Goal: Task Accomplishment & Management: Complete application form

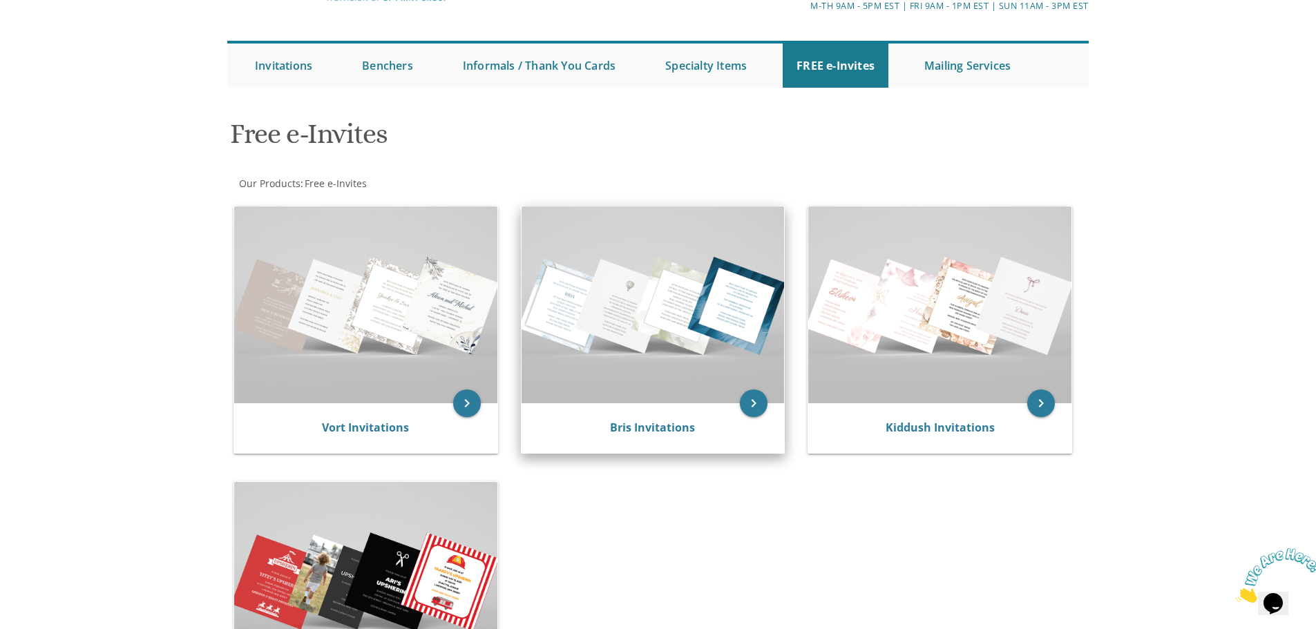
scroll to position [207, 0]
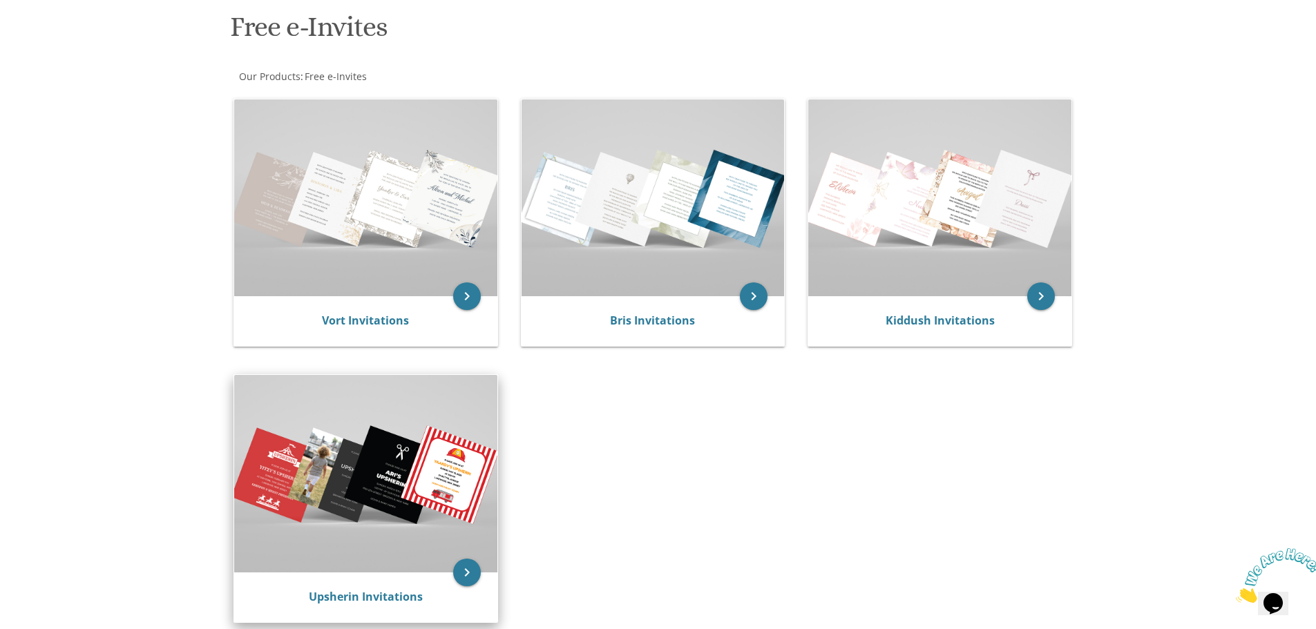
click at [428, 432] on img at bounding box center [365, 473] width 263 height 197
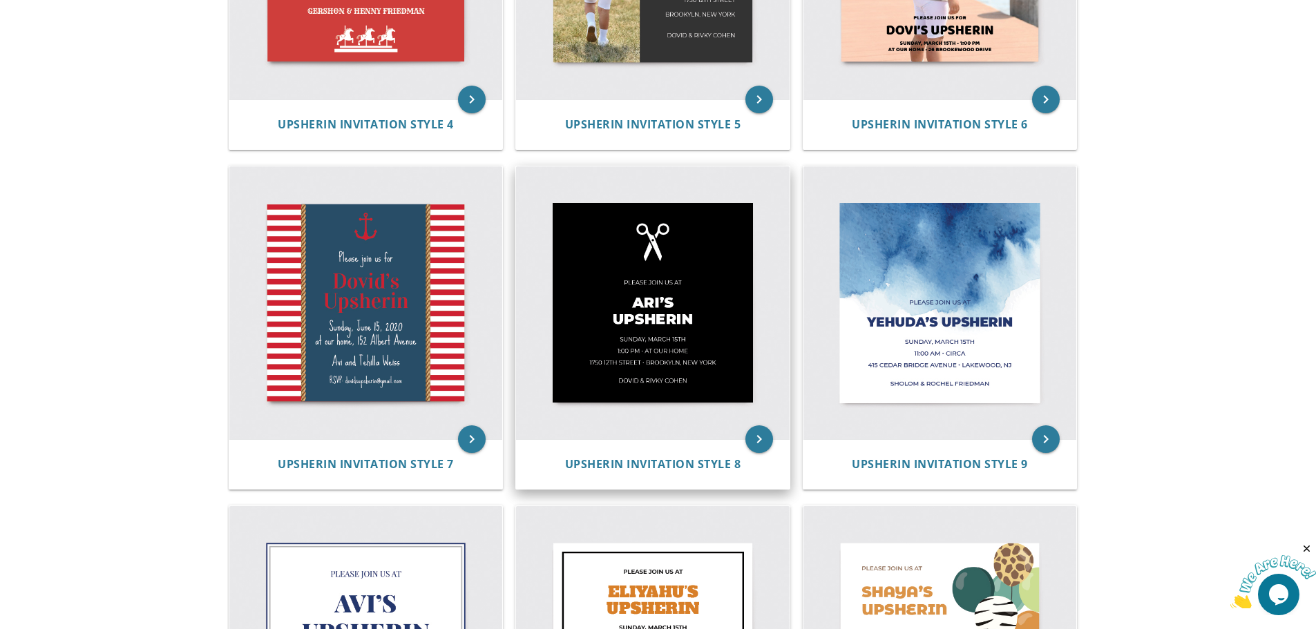
scroll to position [622, 0]
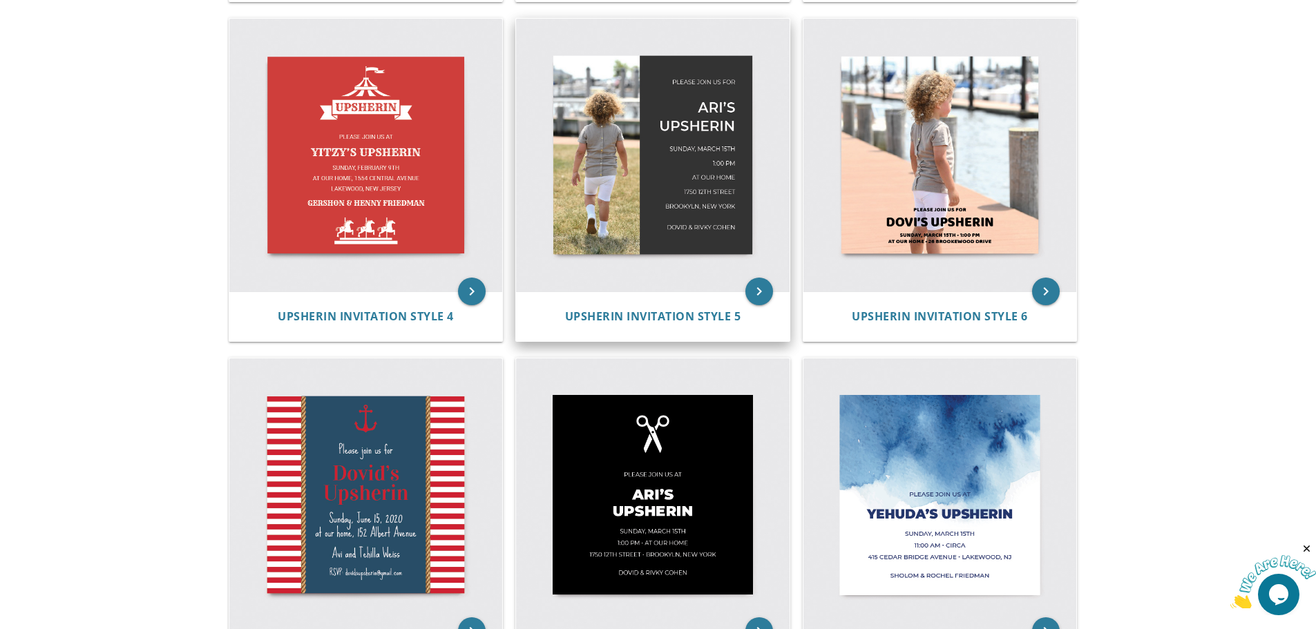
click at [674, 146] on img at bounding box center [653, 156] width 274 height 274
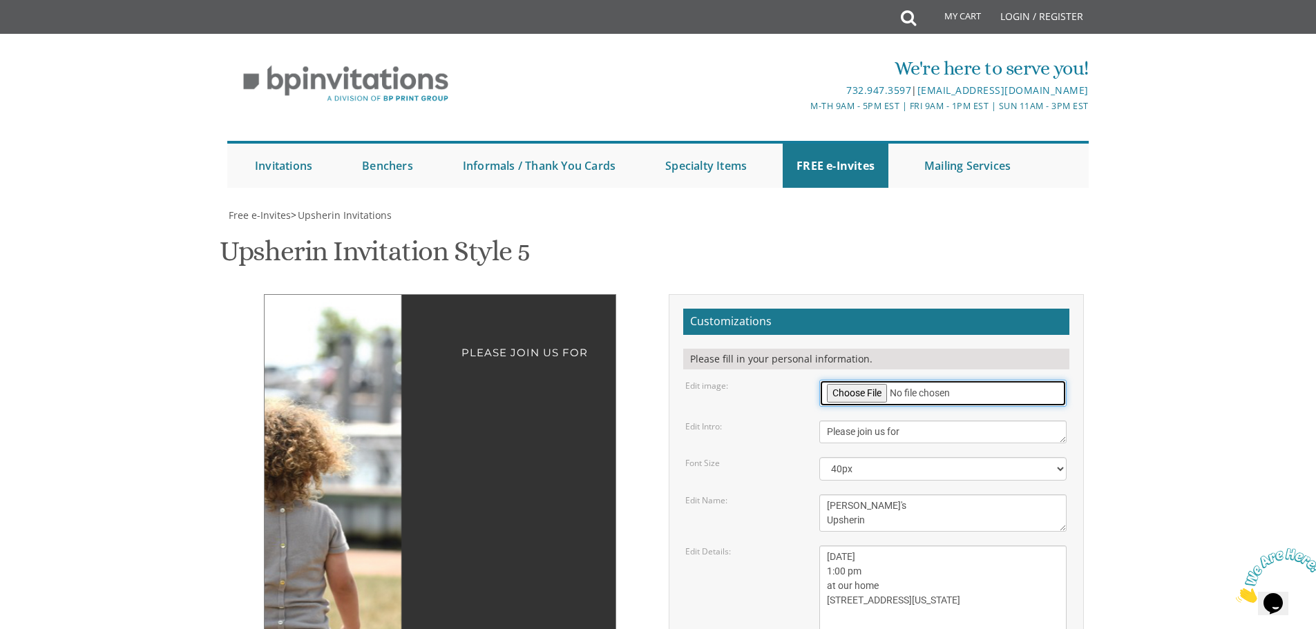
click at [866, 391] on input "file" at bounding box center [942, 393] width 247 height 27
type input "C:\fakepath\DSC_5949.JPG"
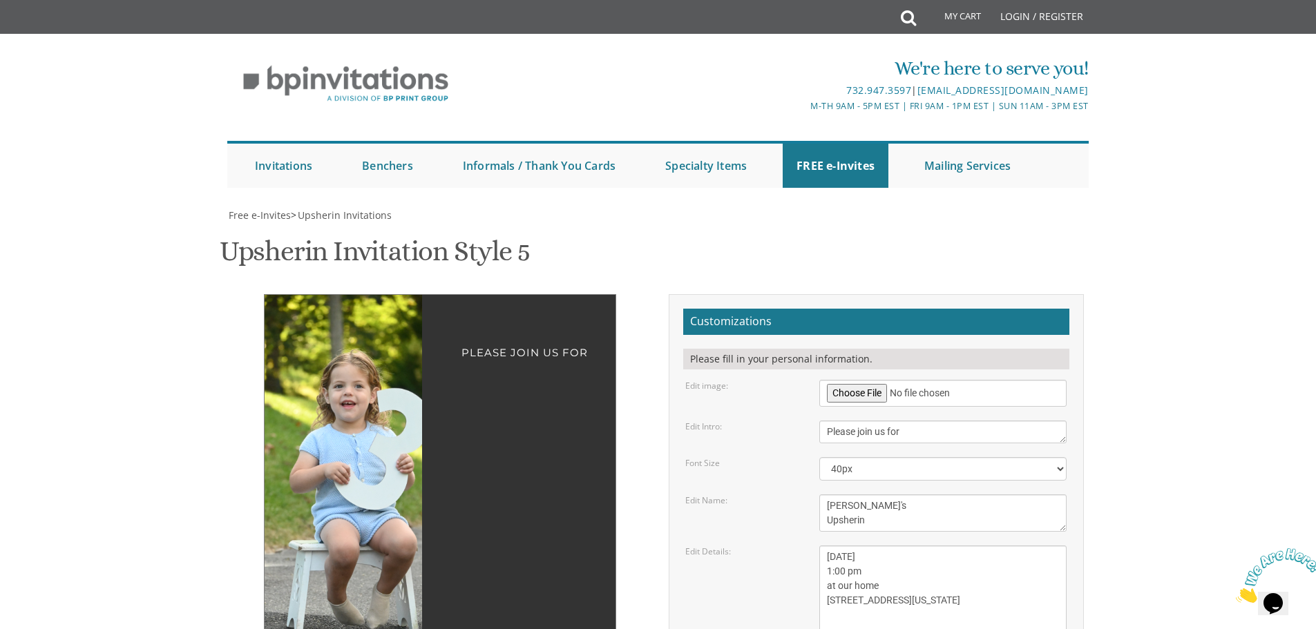
drag, startPoint x: 302, startPoint y: 432, endPoint x: 258, endPoint y: 419, distance: 46.3
click at [258, 419] on div "Please join us for Ari's Upsherin Sunday, March 15th 1:00 pm at our home 1750 E…" at bounding box center [440, 596] width 415 height 605
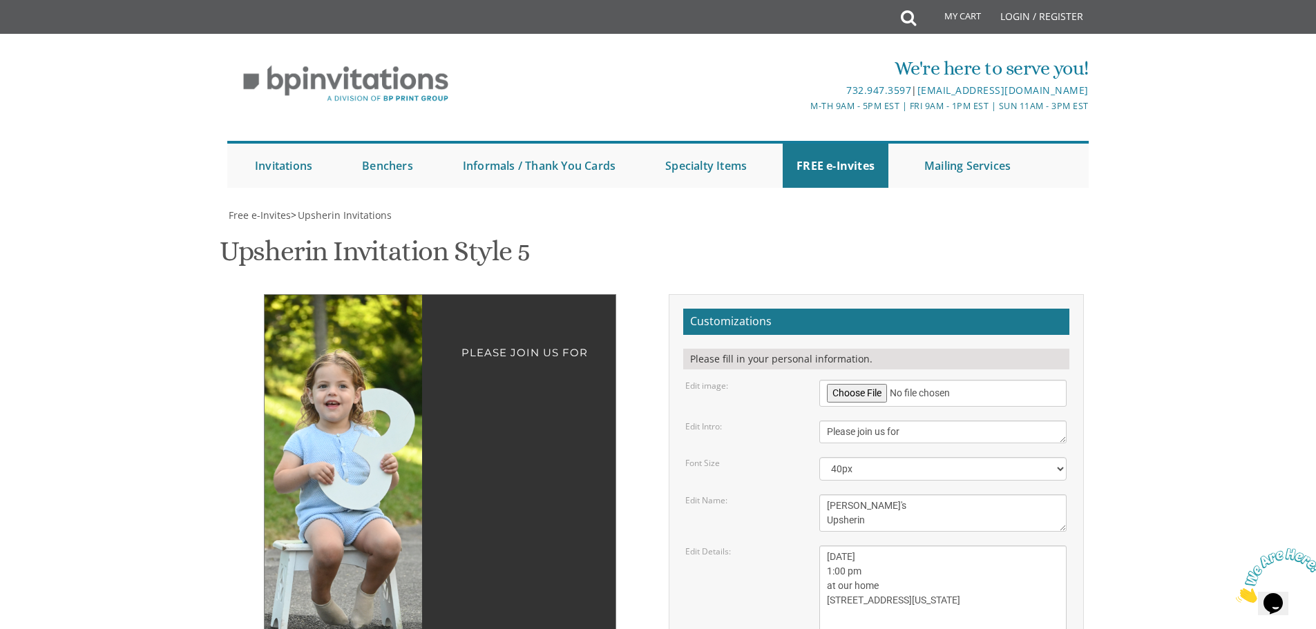
drag, startPoint x: 357, startPoint y: 372, endPoint x: 341, endPoint y: 373, distance: 15.9
click at [341, 373] on img at bounding box center [322, 473] width 237 height 356
click at [531, 364] on div "[PERSON_NAME]'s Upsherin" at bounding box center [440, 546] width 296 height 365
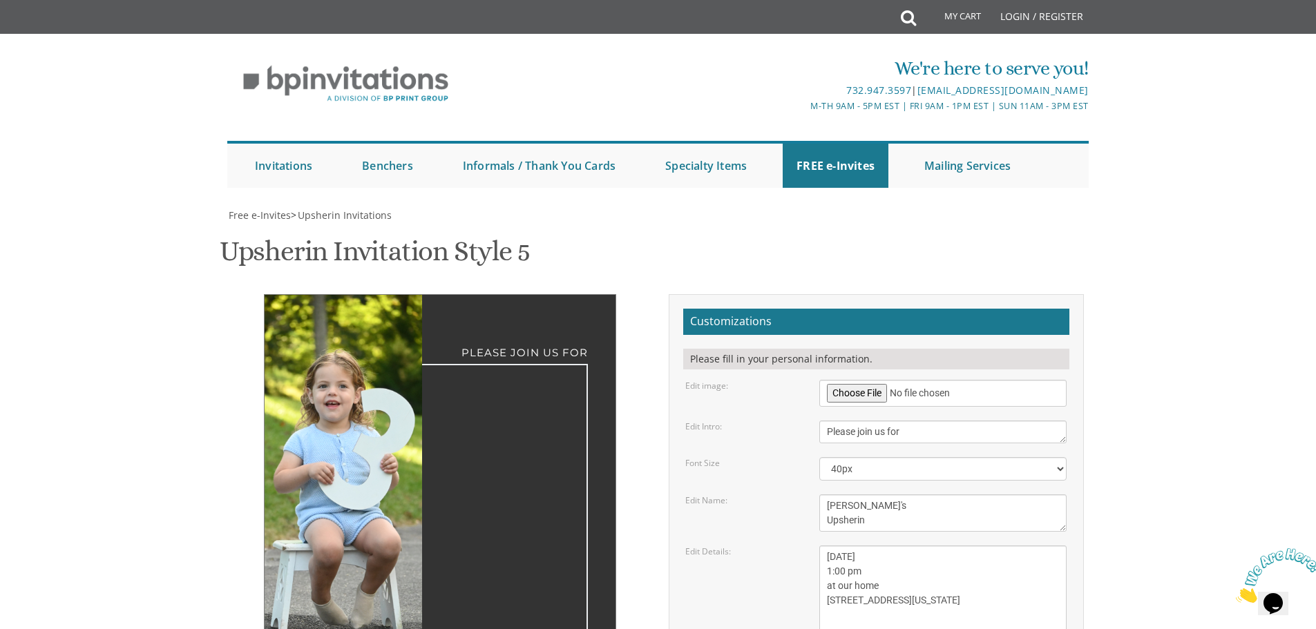
drag, startPoint x: 864, startPoint y: 372, endPoint x: 823, endPoint y: 363, distance: 41.9
click at [823, 495] on textarea "[PERSON_NAME]'s Upsherin" at bounding box center [942, 513] width 247 height 37
type textarea "[PERSON_NAME]'s Upsherin"
click at [863, 546] on textarea "[DATE] 1:00 pm at our home [STREET_ADDRESS][US_STATE]" at bounding box center [942, 593] width 247 height 95
drag, startPoint x: 864, startPoint y: 419, endPoint x: 890, endPoint y: 421, distance: 26.3
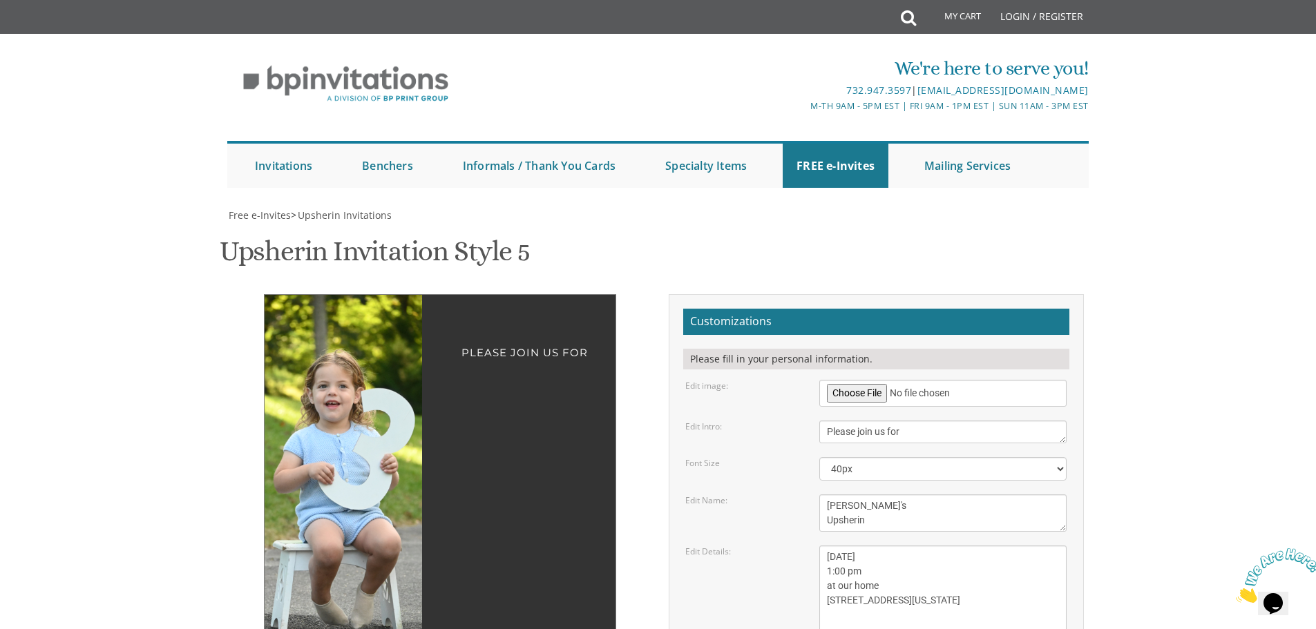
click at [890, 546] on textarea "[DATE] 1:00 pm at our home [STREET_ADDRESS][US_STATE]" at bounding box center [942, 593] width 247 height 95
click at [922, 546] on textarea "[DATE] 1:00 pm at our home [STREET_ADDRESS][US_STATE]" at bounding box center [942, 593] width 247 height 95
click at [831, 546] on textarea "[DATE] 1:00 pm at our home [STREET_ADDRESS][US_STATE]" at bounding box center [942, 593] width 247 height 95
drag, startPoint x: 837, startPoint y: 430, endPoint x: 844, endPoint y: 433, distance: 7.7
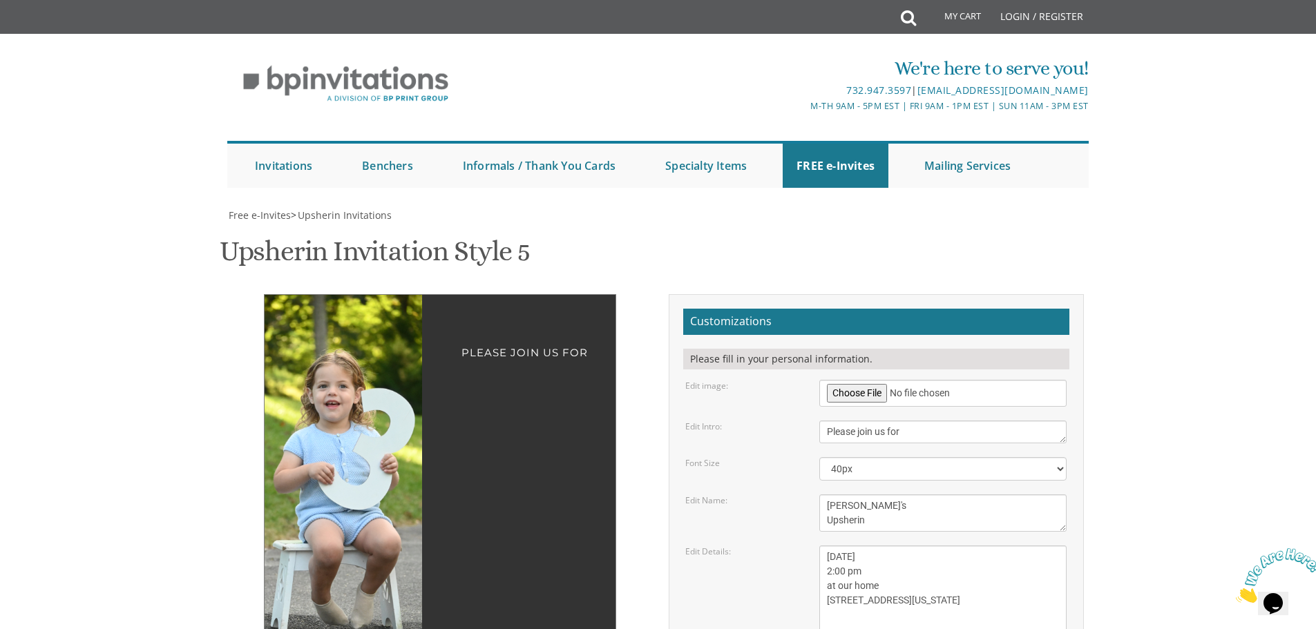
click at [844, 546] on textarea "[DATE] 1:00 pm at our home [STREET_ADDRESS][US_STATE]" at bounding box center [942, 593] width 247 height 95
drag, startPoint x: 888, startPoint y: 449, endPoint x: 801, endPoint y: 435, distance: 87.6
click at [801, 546] on div "Edit Details: Sunday, March 15th 1:00 pm at our home 1750 E 12th street Brookyl…" at bounding box center [876, 593] width 402 height 95
drag, startPoint x: 801, startPoint y: 435, endPoint x: 801, endPoint y: 444, distance: 9.7
click at [801, 546] on div "Edit Details: Sunday, March 15th 1:00 pm at our home 1750 E 12th street Brookyl…" at bounding box center [876, 593] width 402 height 95
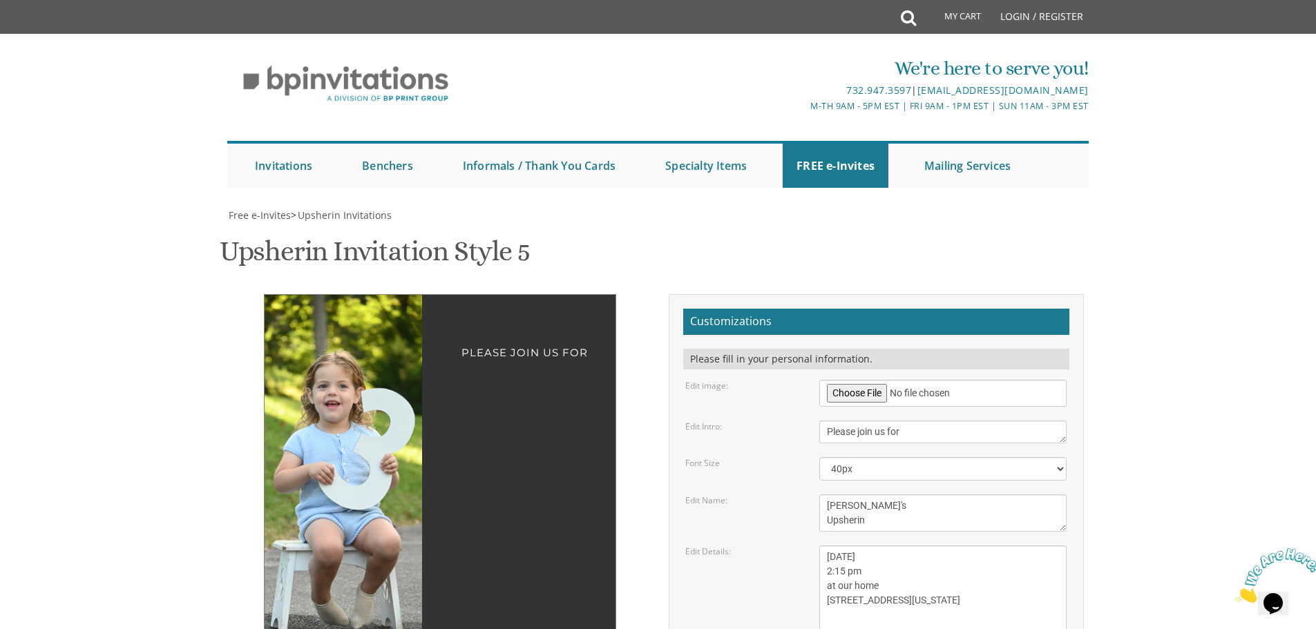
drag, startPoint x: 880, startPoint y: 448, endPoint x: 812, endPoint y: 444, distance: 67.8
click at [821, 546] on textarea "[DATE] 1:00 pm at our home [STREET_ADDRESS][US_STATE]" at bounding box center [942, 593] width 247 height 95
drag, startPoint x: 907, startPoint y: 464, endPoint x: 826, endPoint y: 460, distance: 81.6
click at [826, 546] on textarea "[DATE] 1:00 pm at our home [STREET_ADDRESS][US_STATE]" at bounding box center [942, 593] width 247 height 95
drag, startPoint x: 864, startPoint y: 475, endPoint x: 772, endPoint y: 464, distance: 93.2
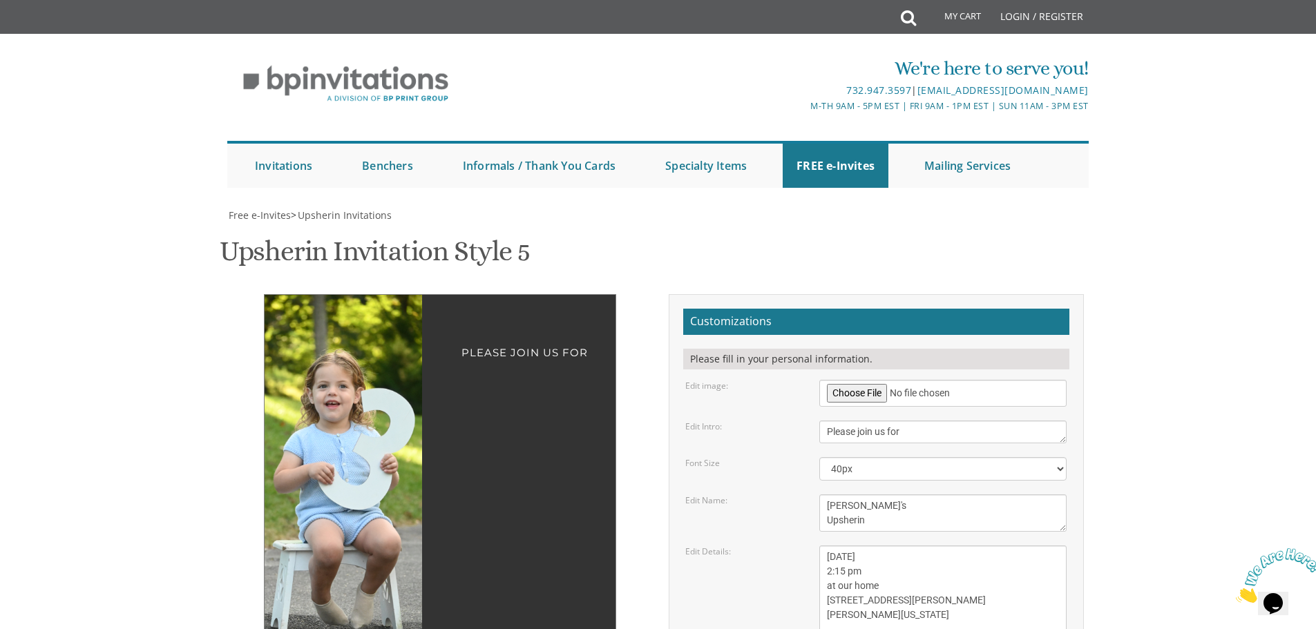
click at [793, 546] on div "Edit Details: Sunday, March 15th 1:00 pm at our home 1750 E 12th street Brookyl…" at bounding box center [876, 593] width 402 height 95
drag, startPoint x: 886, startPoint y: 464, endPoint x: 912, endPoint y: 462, distance: 26.3
click at [912, 546] on textarea "Sunday, March 15th 1:00 pm at our home 1750 E 12th street Brookyln, New York" at bounding box center [942, 593] width 247 height 95
click at [910, 546] on textarea "Sunday, March 15th 1:00 pm at our home 1750 E 12th street Brookyln, New York" at bounding box center [942, 593] width 247 height 95
drag, startPoint x: 905, startPoint y: 462, endPoint x: 884, endPoint y: 462, distance: 21.4
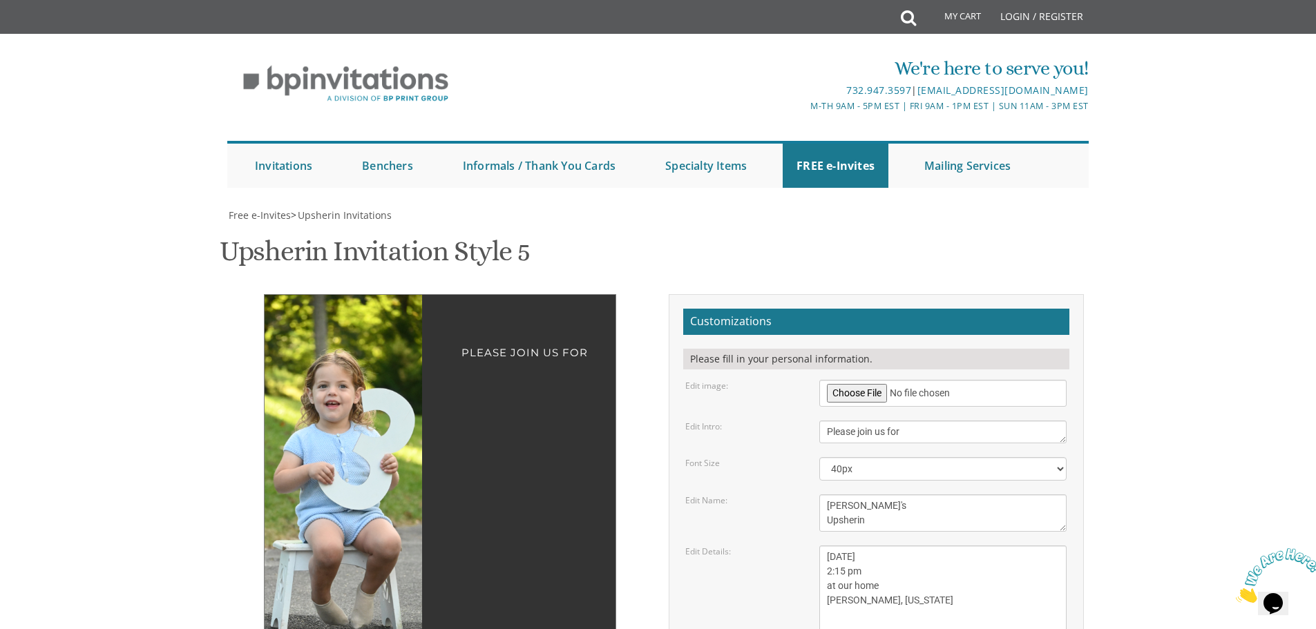
click at [884, 546] on textarea "Sunday, March 15th 1:00 pm at our home 1750 E 12th street Brookyln, New York" at bounding box center [942, 593] width 247 height 95
type textarea "Sunday, September 14th 2:15 pm at our home Howell, New Jersey"
drag, startPoint x: 941, startPoint y: 533, endPoint x: 772, endPoint y: 525, distance: 168.7
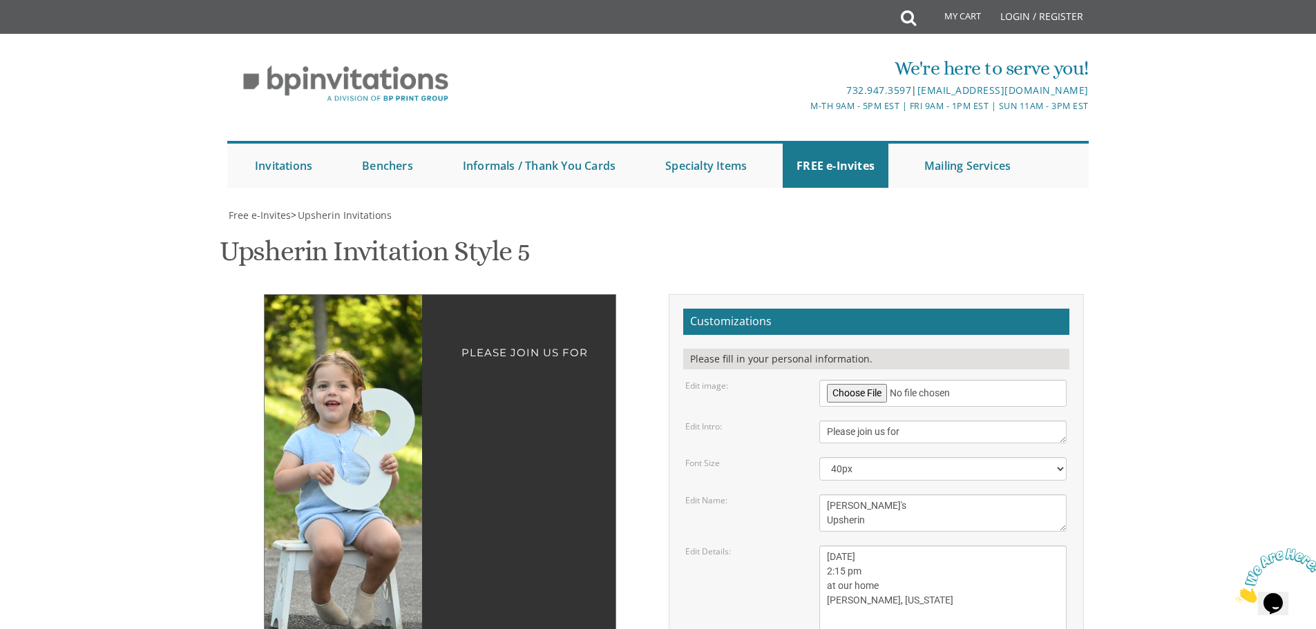
type input "ettydick@gmail.com"
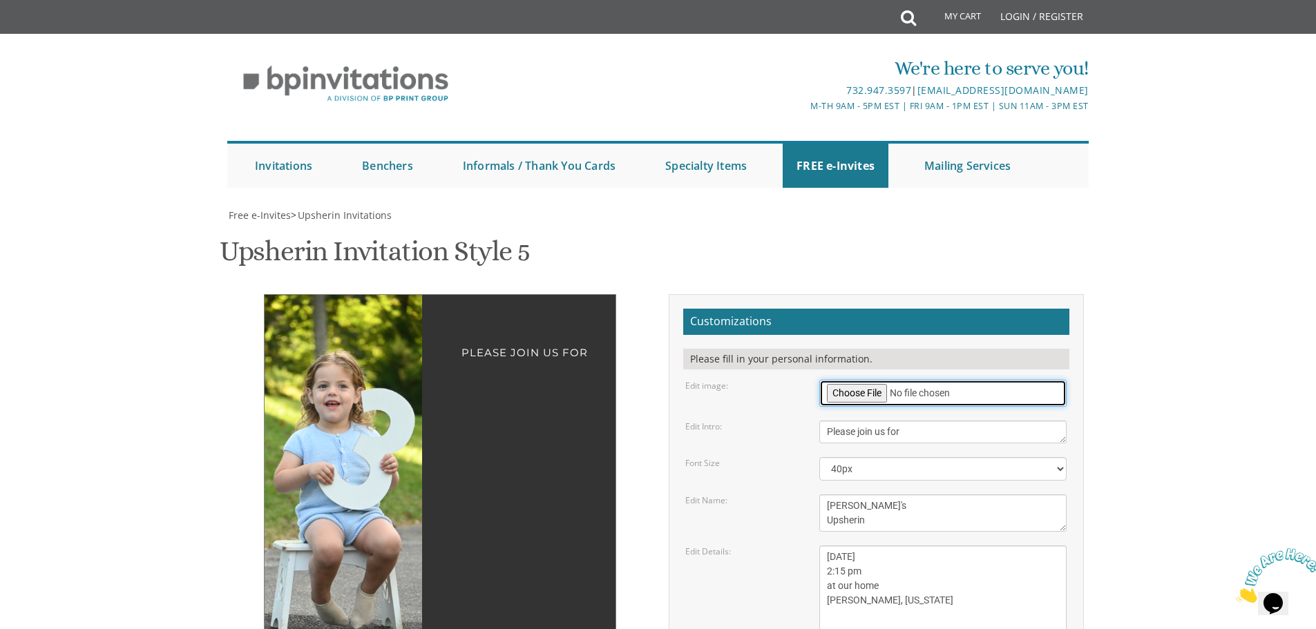
click at [844, 380] on input "file" at bounding box center [942, 393] width 247 height 27
type input "C:\fakepath\DSC_5962.JPG"
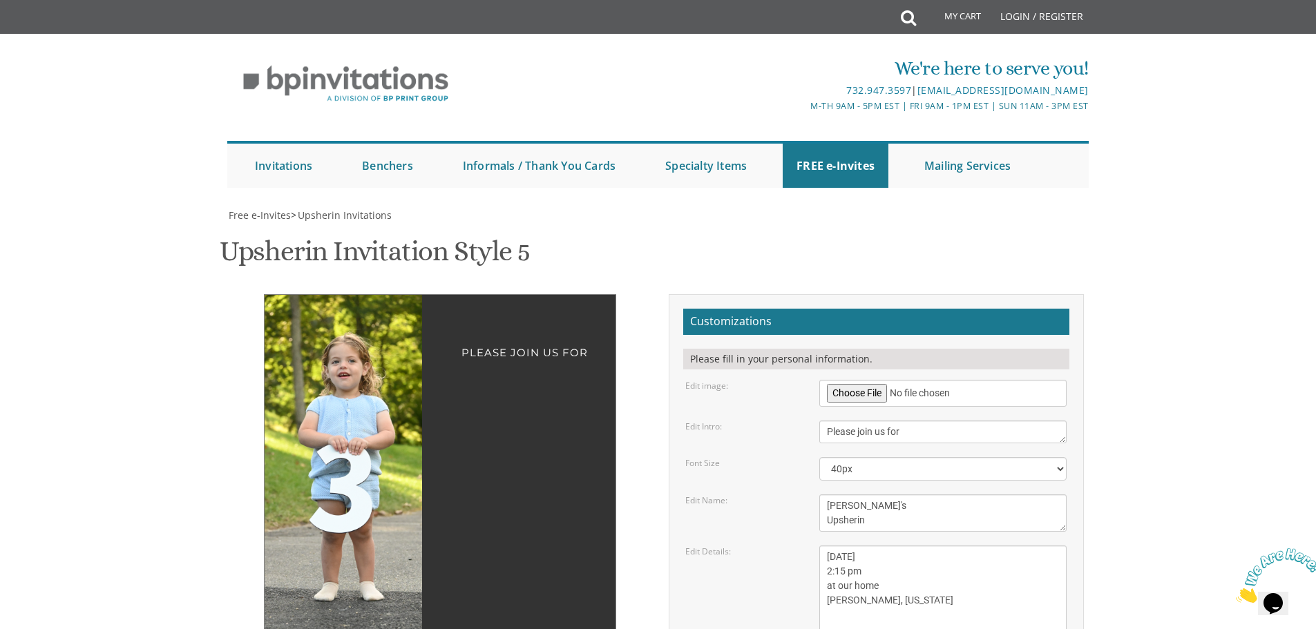
click at [322, 332] on img at bounding box center [329, 473] width 237 height 356
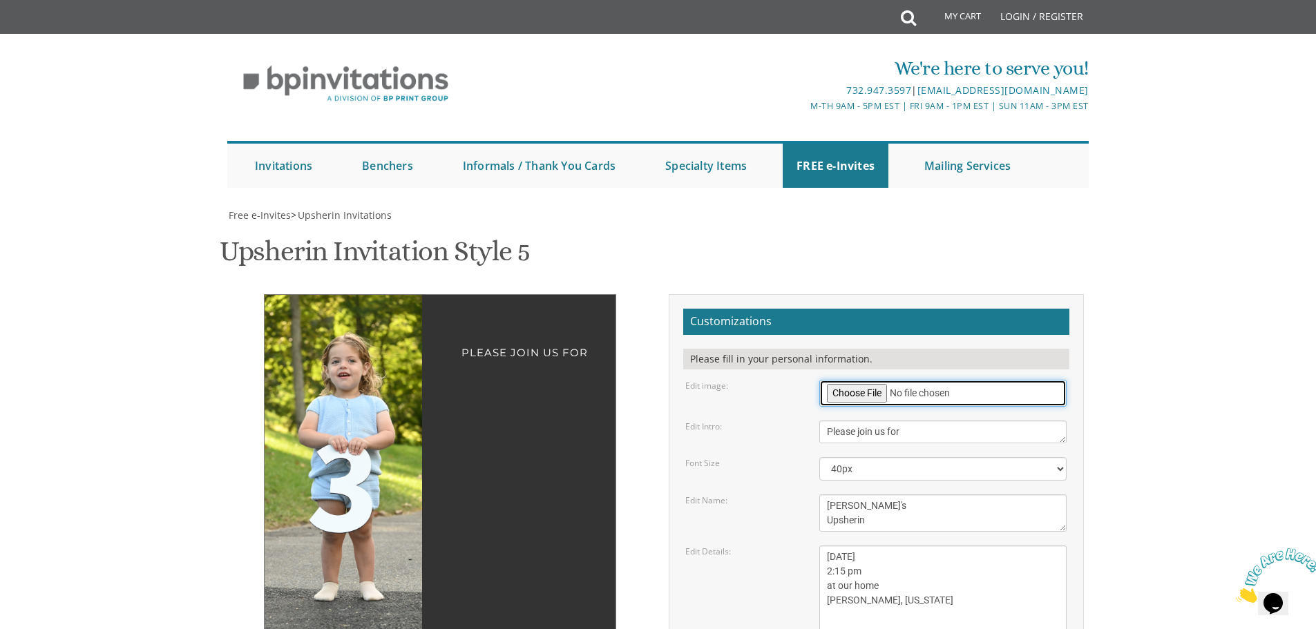
click at [863, 380] on input "file" at bounding box center [942, 393] width 247 height 27
type input "C:\fakepath\DSC_5949.JPG"
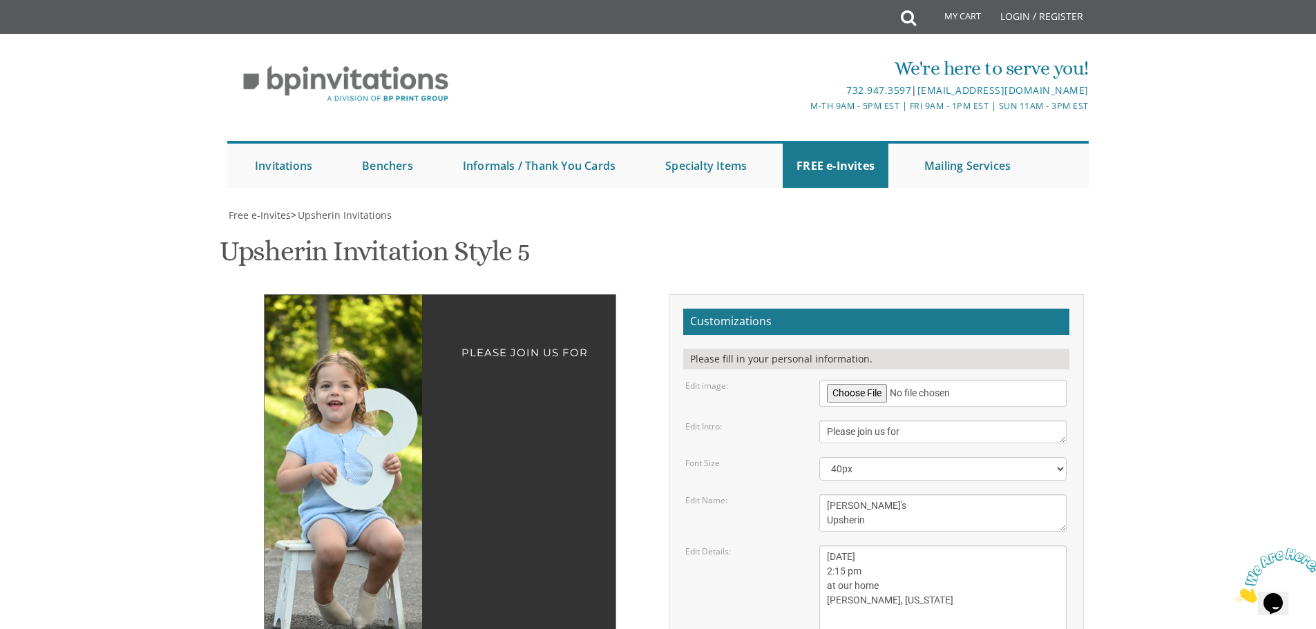
click at [370, 332] on img at bounding box center [325, 473] width 237 height 356
click at [633, 226] on div "Upsherin Invitation Style 5 SKU: upsherin5" at bounding box center [658, 253] width 877 height 55
click at [887, 546] on textarea "[DATE] 1:00 pm at our home [STREET_ADDRESS][US_STATE]" at bounding box center [942, 593] width 247 height 95
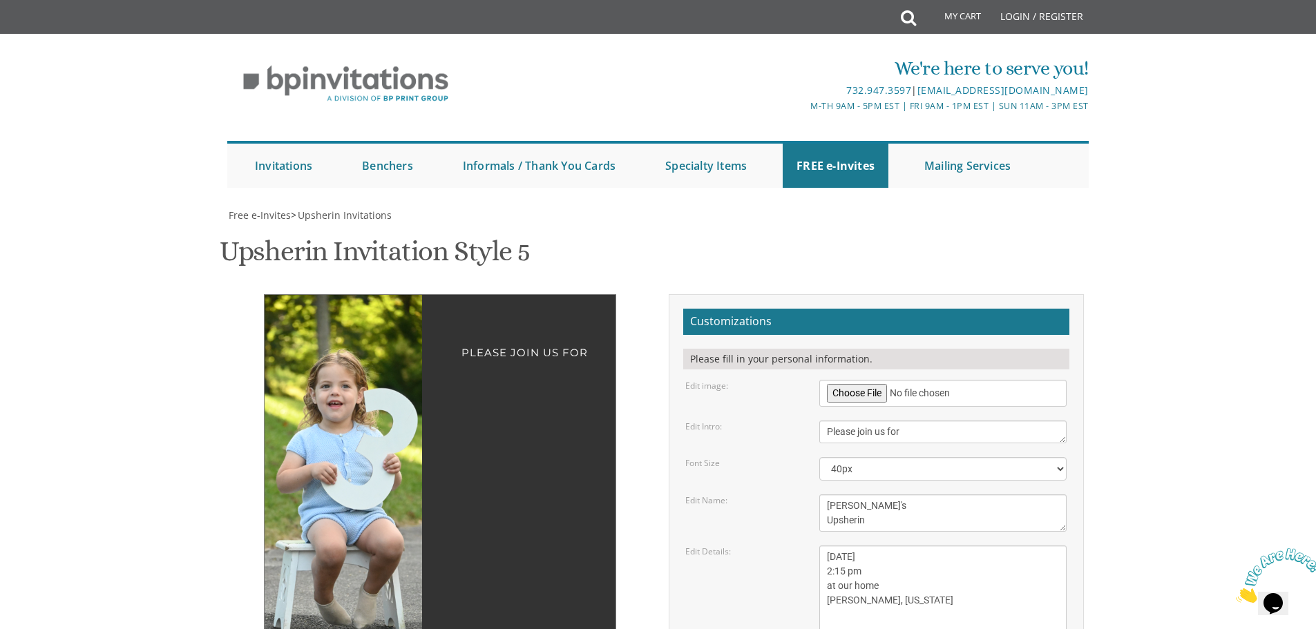
scroll to position [345, 0]
drag, startPoint x: 926, startPoint y: 254, endPoint x: 825, endPoint y: 256, distance: 100.9
click at [825, 546] on textarea "[DATE] 1:00 pm at our home [STREET_ADDRESS][US_STATE]" at bounding box center [942, 593] width 247 height 95
click at [911, 546] on textarea "[DATE] 1:00 pm at our home [STREET_ADDRESS][US_STATE]" at bounding box center [942, 593] width 247 height 95
type textarea "[DATE] 2:15 pm at our home [STREET_ADDRESS][PERSON_NAME][PERSON_NAME][US_STATE]"
